Goal: Task Accomplishment & Management: Manage account settings

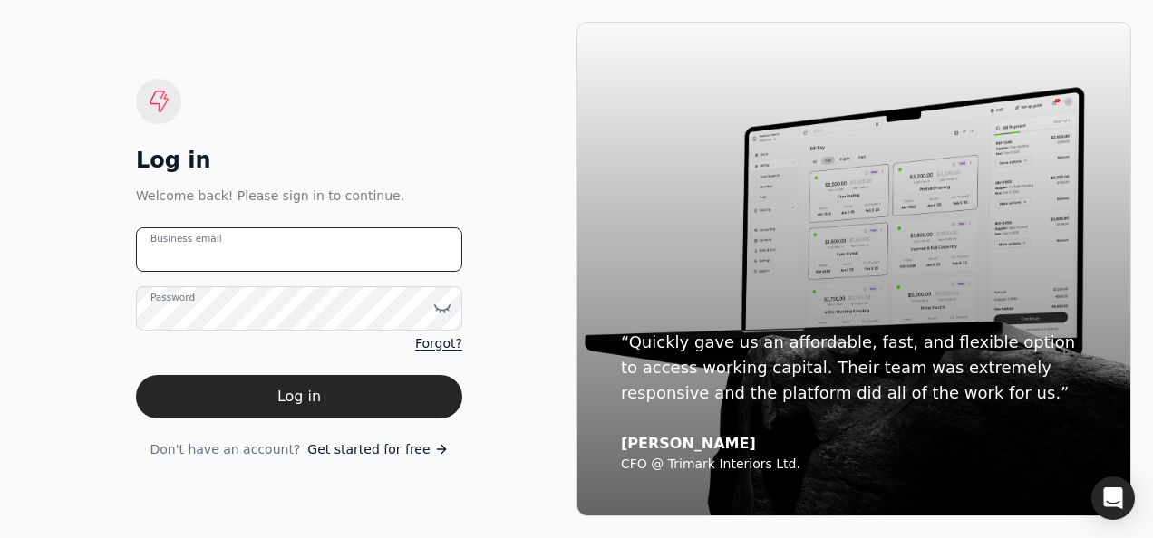
click at [272, 259] on email "Business email" at bounding box center [299, 250] width 326 height 44
type email "[EMAIL_ADDRESS][DOMAIN_NAME]"
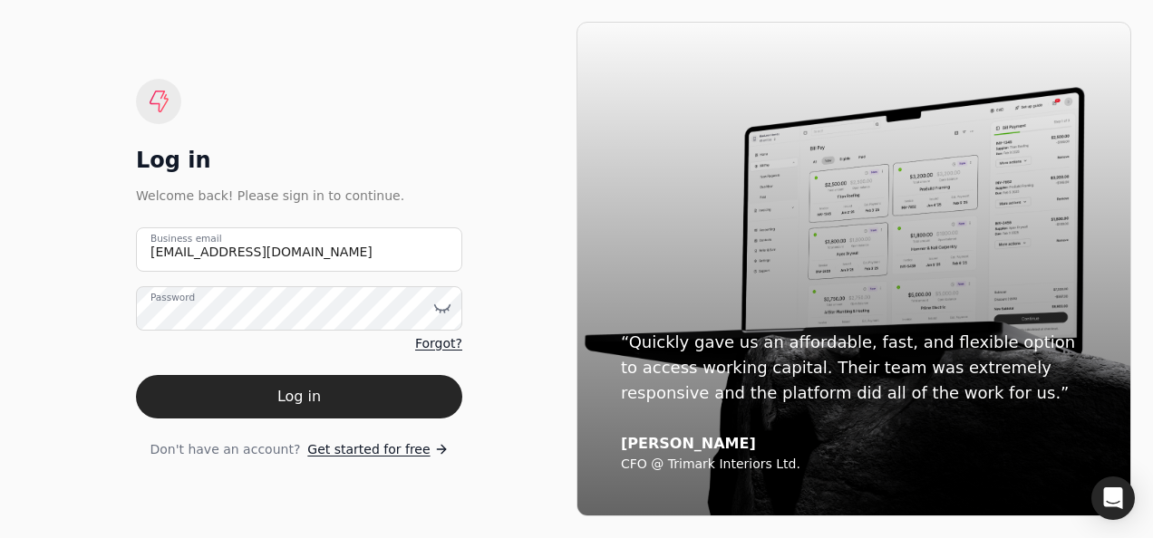
drag, startPoint x: 332, startPoint y: 402, endPoint x: 341, endPoint y: 361, distance: 42.7
click at [332, 404] on button "Log in" at bounding box center [299, 397] width 326 height 44
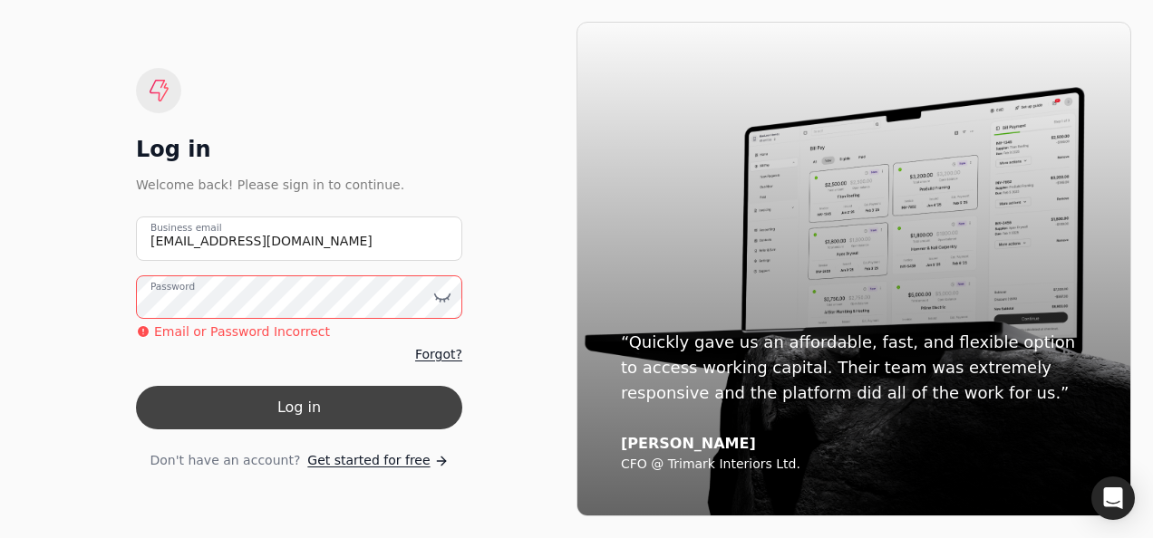
click at [351, 404] on button "Log in" at bounding box center [299, 408] width 326 height 44
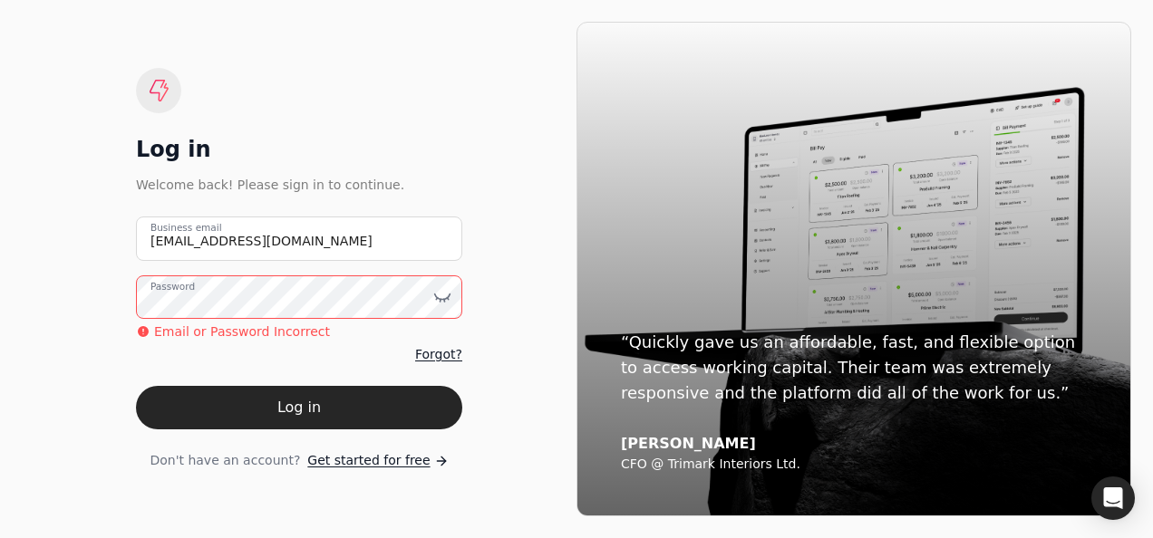
click at [442, 360] on span "Forgot?" at bounding box center [438, 354] width 47 height 19
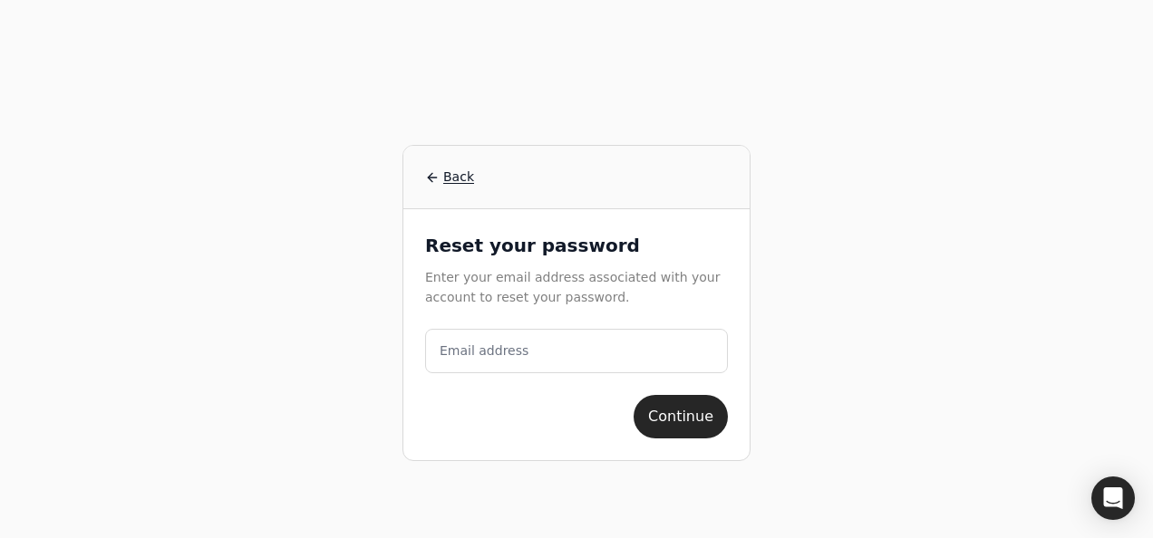
click at [497, 355] on label "Email address" at bounding box center [484, 351] width 89 height 19
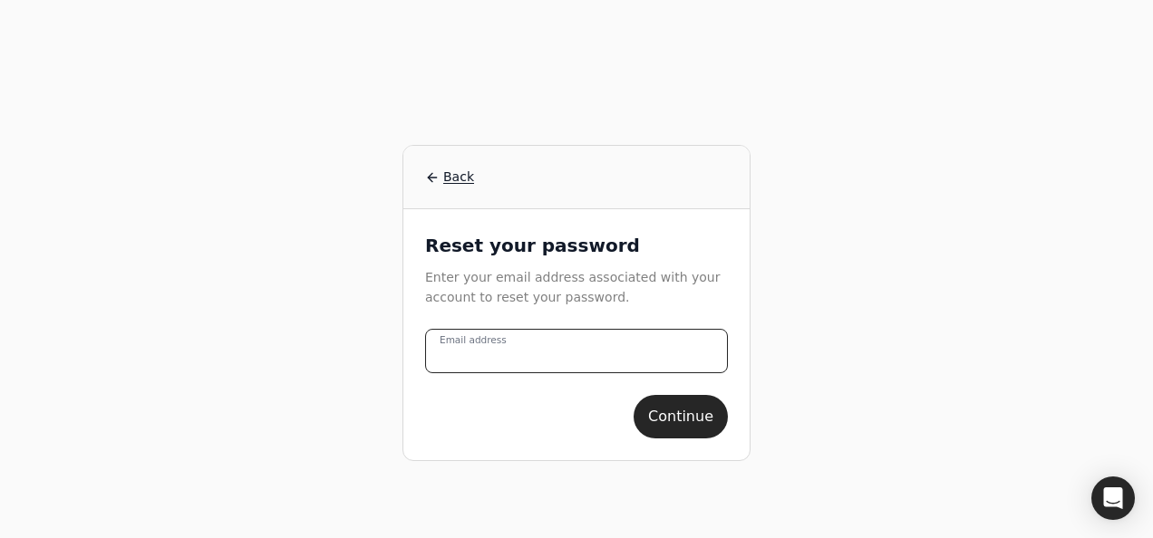
click at [497, 355] on address "Email address" at bounding box center [576, 351] width 303 height 44
type address "[EMAIL_ADDRESS][DOMAIN_NAME]"
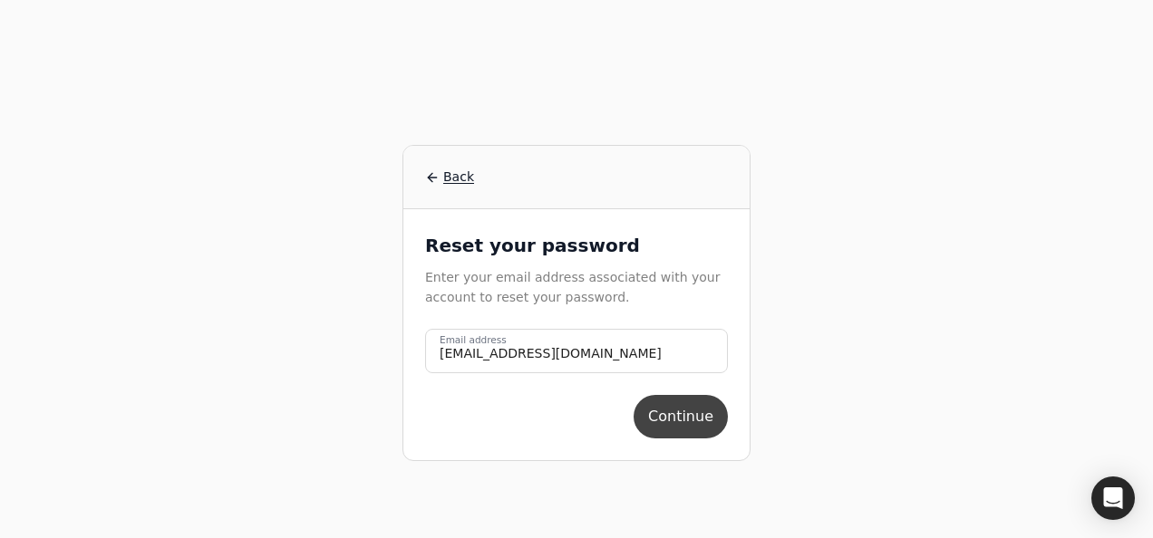
click at [677, 426] on button "Continue" at bounding box center [681, 417] width 94 height 44
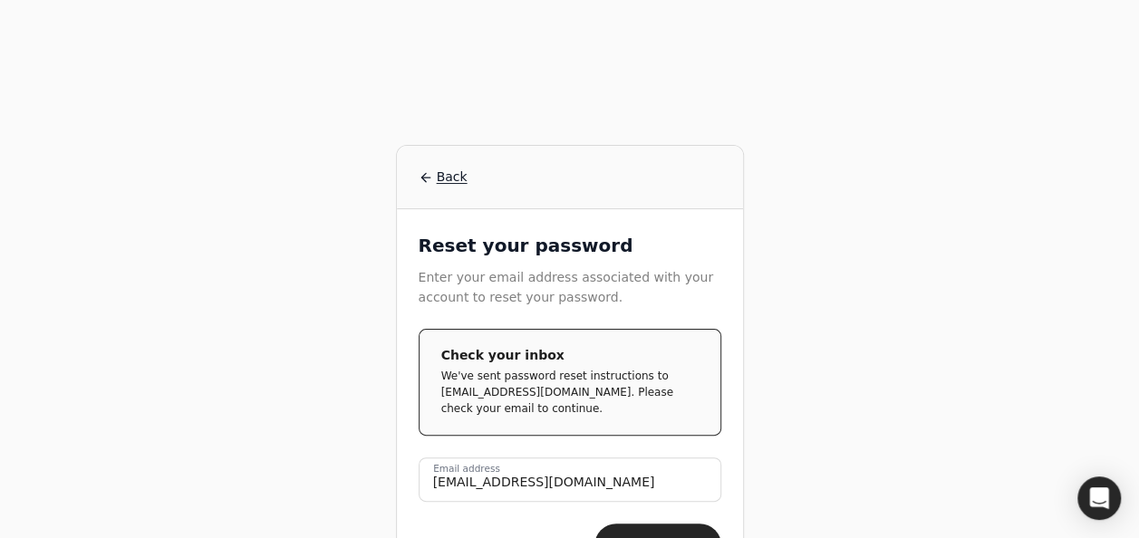
scroll to position [49, 0]
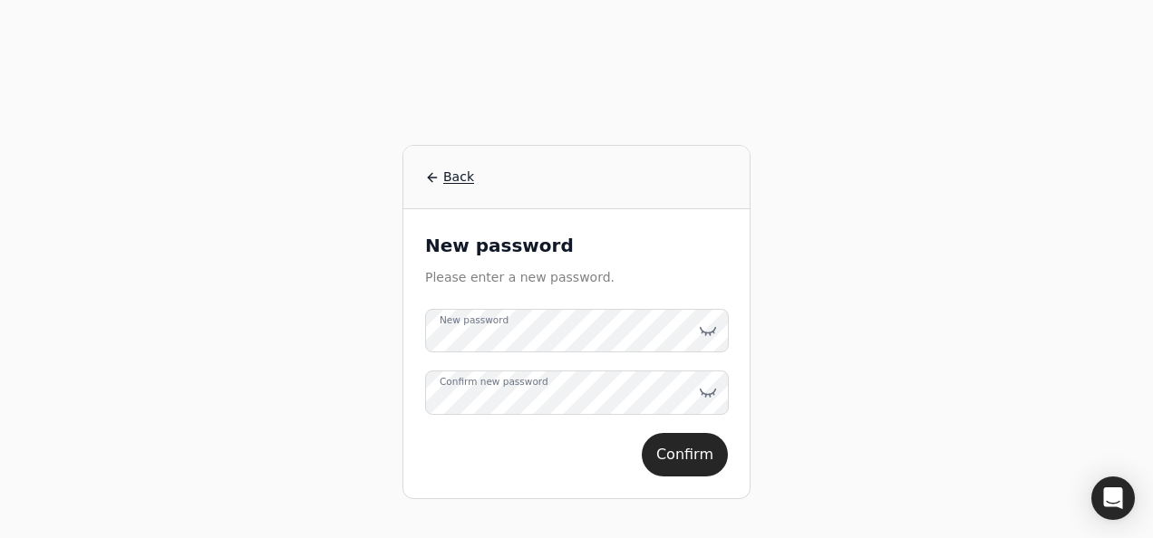
click at [509, 325] on label "New password" at bounding box center [474, 321] width 69 height 15
click at [519, 390] on label "Confirm new password" at bounding box center [494, 382] width 109 height 15
click at [722, 461] on button "Confirm" at bounding box center [685, 455] width 86 height 44
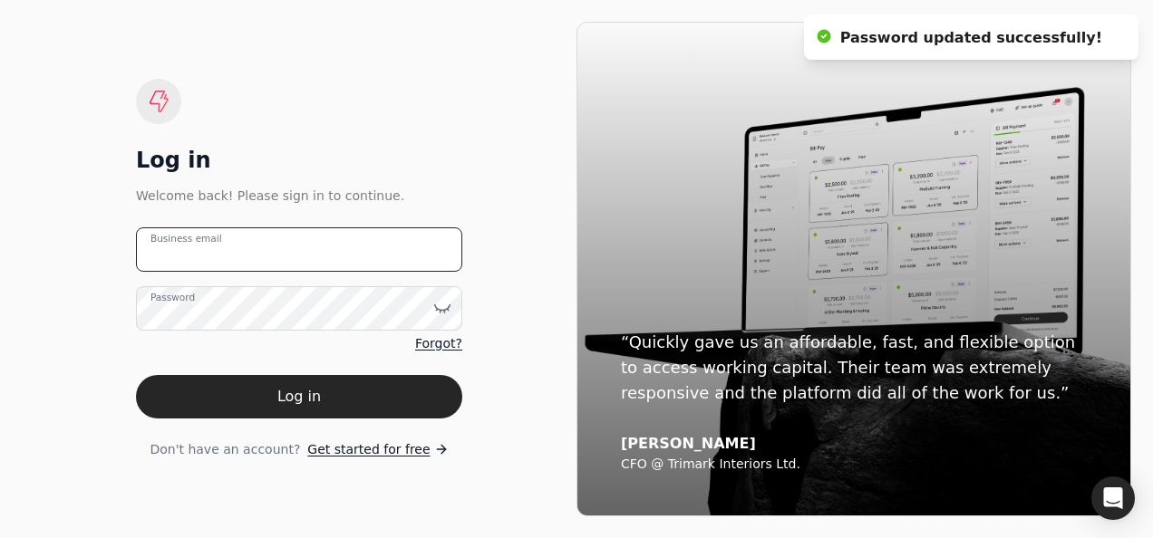
click at [238, 249] on email "Business email" at bounding box center [299, 250] width 326 height 44
type email "[EMAIL_ADDRESS][DOMAIN_NAME]"
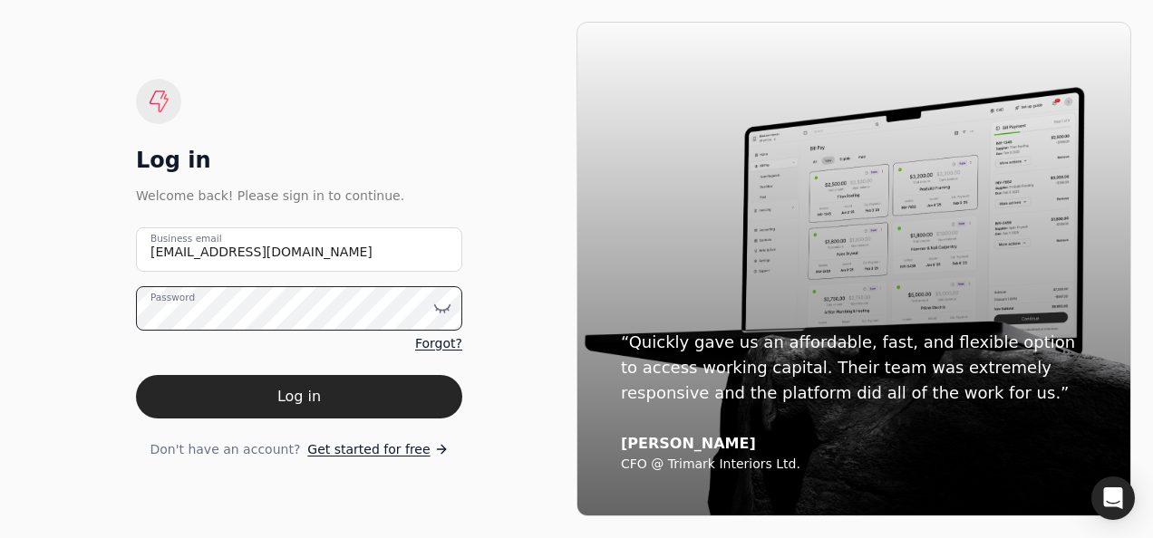
click at [136, 375] on button "Log in" at bounding box center [299, 397] width 326 height 44
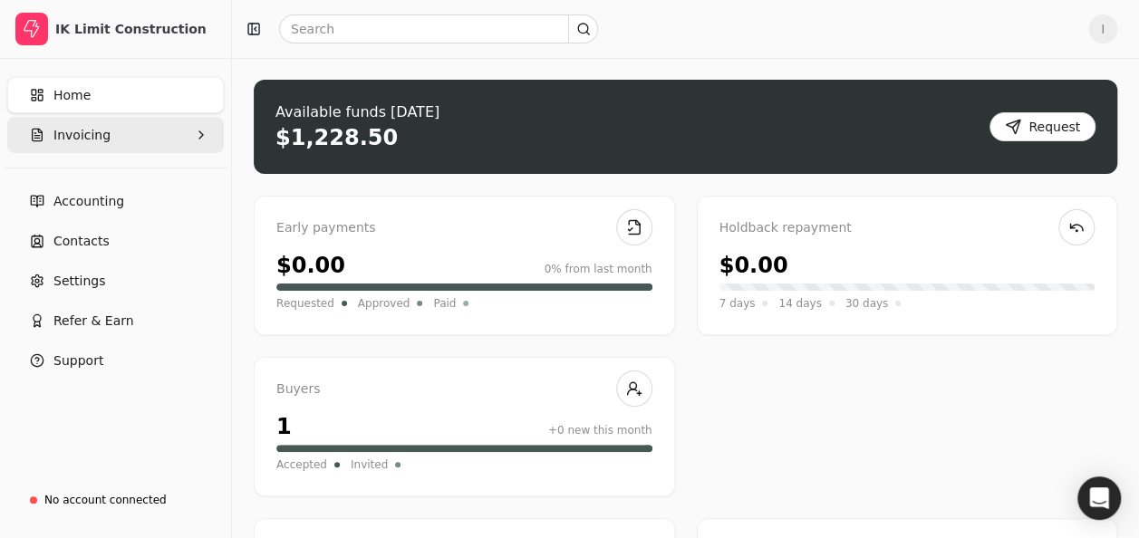
click at [187, 130] on button "Invoicing" at bounding box center [115, 135] width 217 height 36
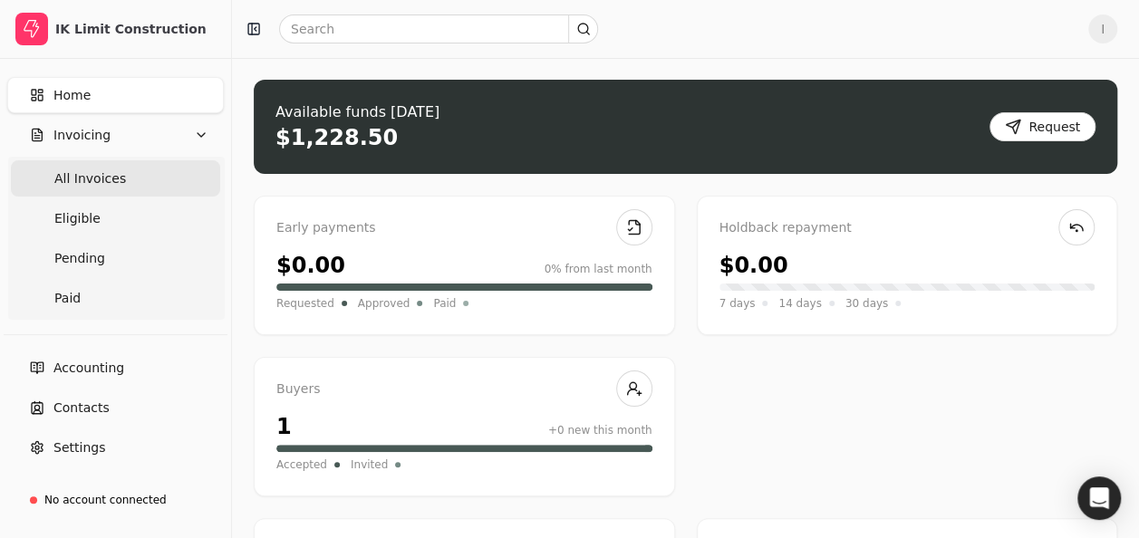
click at [109, 183] on span "All Invoices" at bounding box center [90, 179] width 72 height 19
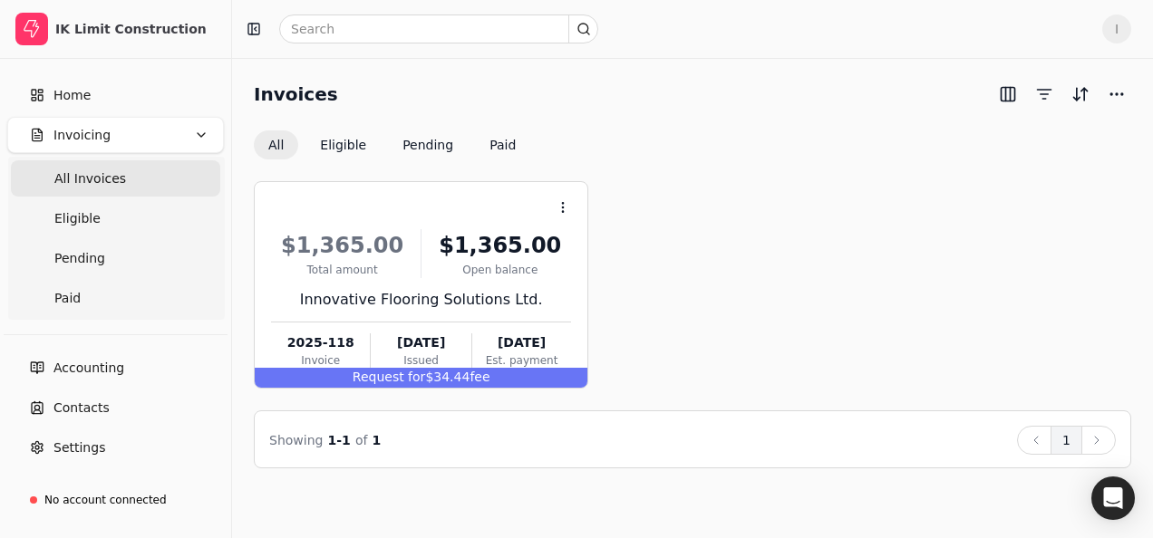
click at [87, 186] on span "All Invoices" at bounding box center [90, 179] width 72 height 19
click at [1117, 29] on span "I" at bounding box center [1116, 29] width 29 height 29
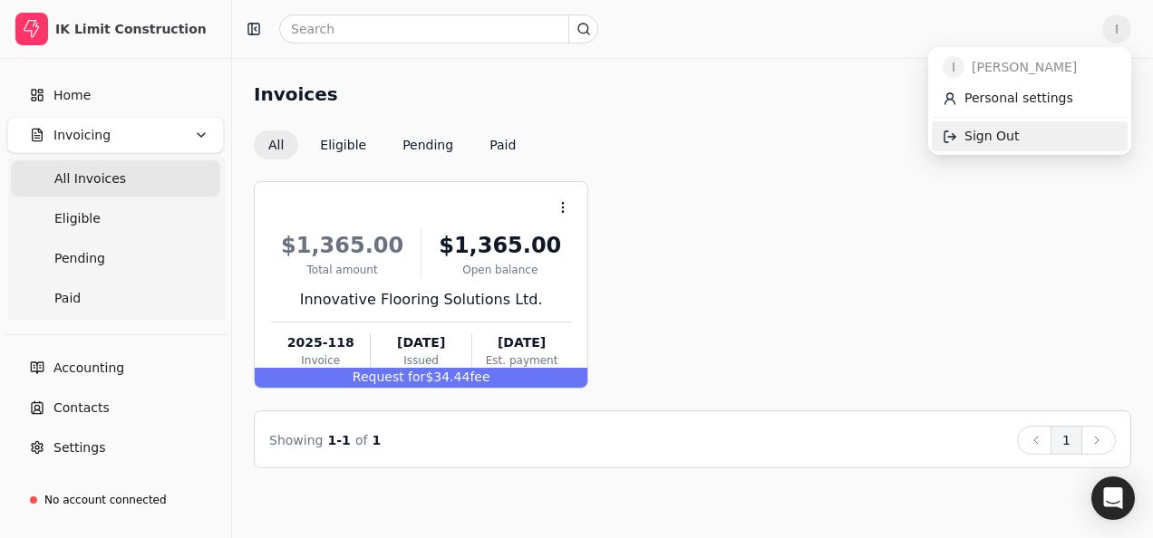
click at [1002, 149] on link "Sign Out" at bounding box center [1030, 136] width 196 height 30
